Goal: Task Accomplishment & Management: Manage account settings

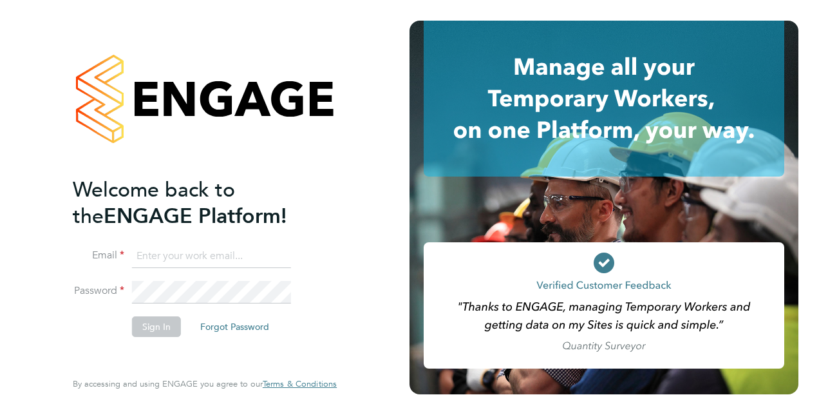
type input "richard.hall4@justice.gov.uk"
click at [91, 316] on li "Sign In Forgot Password" at bounding box center [198, 332] width 251 height 33
click at [171, 330] on button "Sign In" at bounding box center [156, 326] width 49 height 21
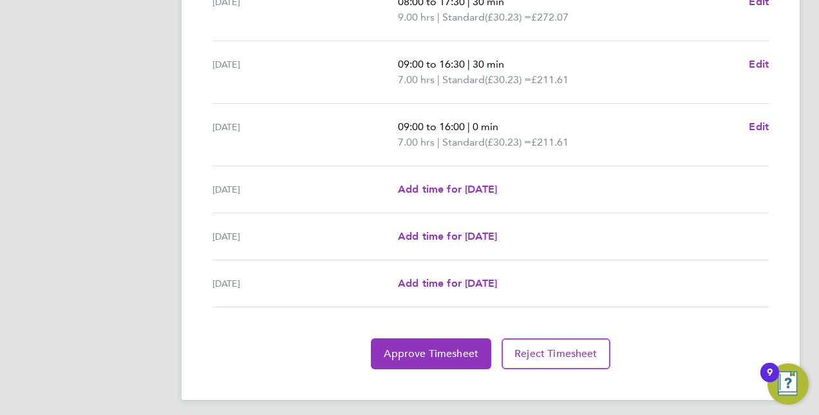
scroll to position [493, 0]
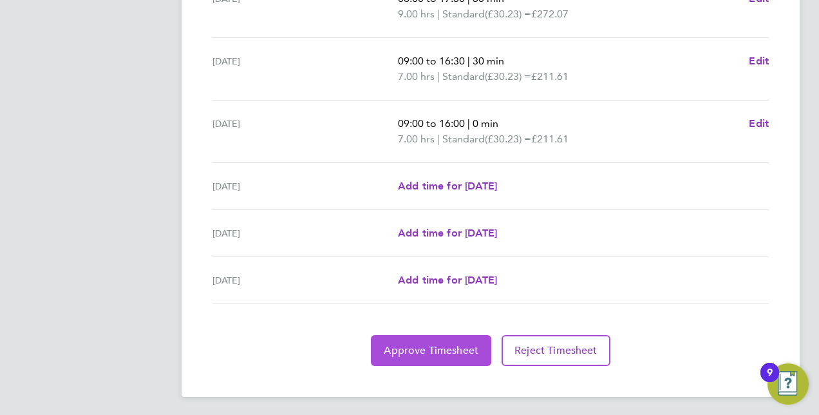
click at [447, 348] on span "Approve Timesheet" at bounding box center [431, 350] width 95 height 13
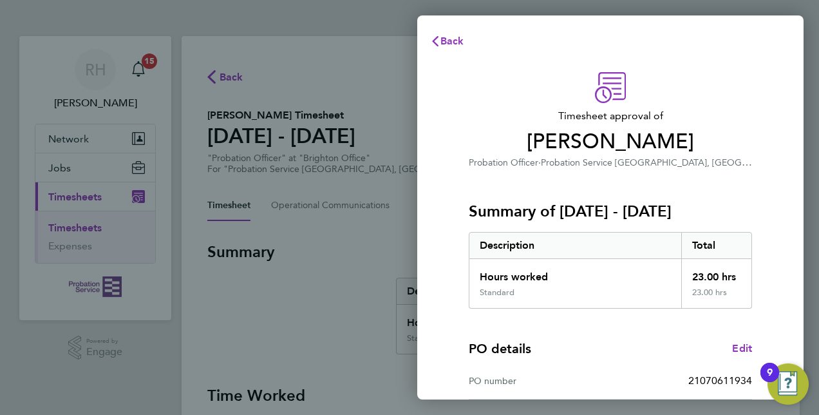
click at [617, 223] on div "Summary of [DATE] - [DATE] Description Total Hours worked 23.00 hrs Standard 23…" at bounding box center [610, 239] width 283 height 138
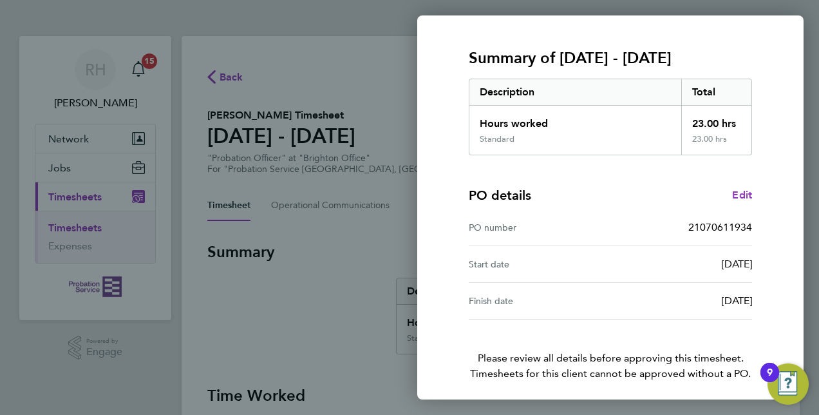
scroll to position [201, 0]
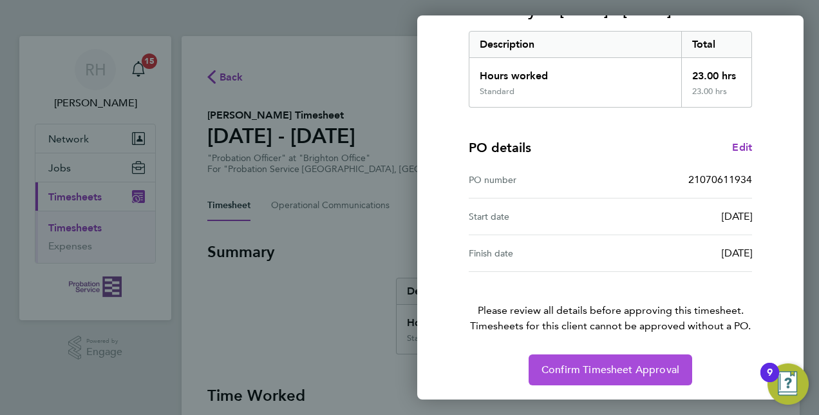
click at [565, 364] on span "Confirm Timesheet Approval" at bounding box center [611, 369] width 138 height 13
